Goal: Task Accomplishment & Management: Use online tool/utility

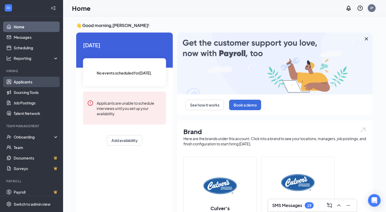
click at [21, 83] on link "Applicants" at bounding box center [36, 82] width 45 height 11
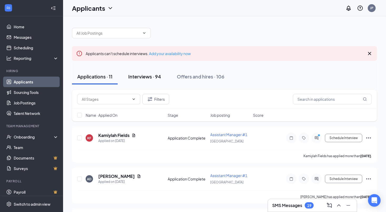
click at [138, 78] on div "Interviews · 94" at bounding box center [144, 76] width 33 height 7
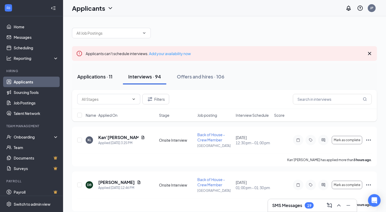
click at [94, 77] on div "Applications · 11" at bounding box center [94, 76] width 35 height 7
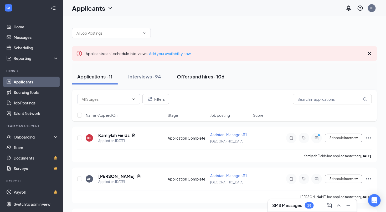
click at [195, 77] on div "Offers and hires · 106" at bounding box center [201, 76] width 48 height 7
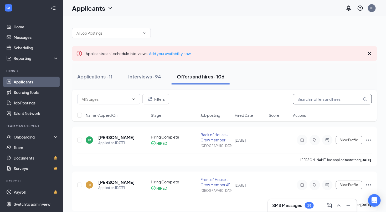
click at [318, 98] on input "text" at bounding box center [332, 99] width 79 height 11
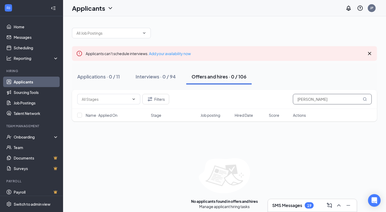
type input "[PERSON_NAME]"
type input "l"
